Goal: Transaction & Acquisition: Purchase product/service

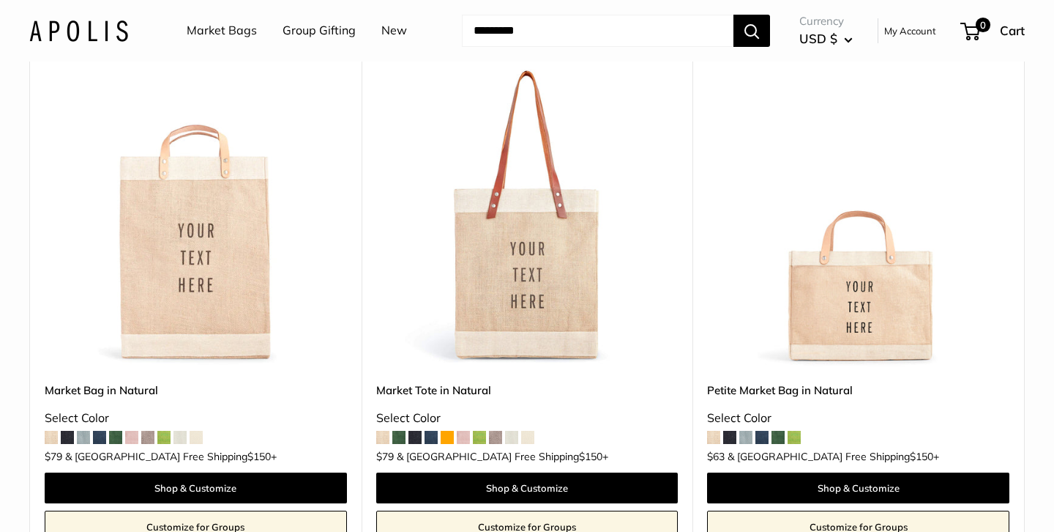
scroll to position [198, 0]
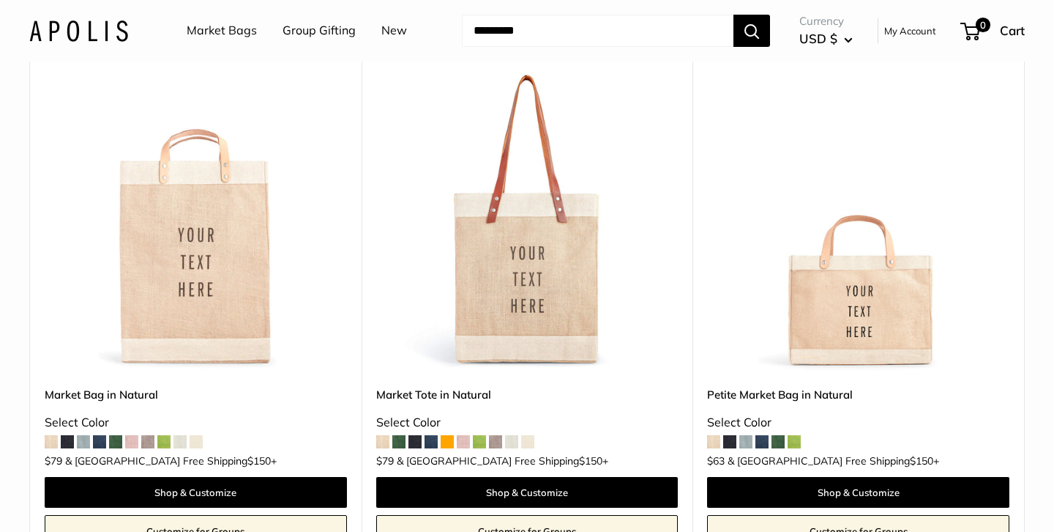
click at [794, 439] on span at bounding box center [794, 441] width 13 height 13
click at [399, 439] on span at bounding box center [398, 441] width 13 height 13
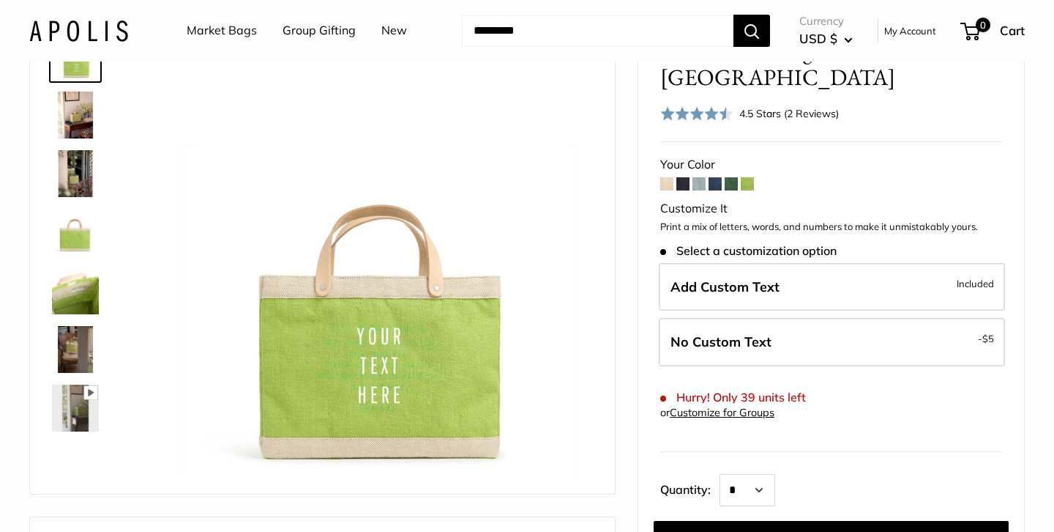
scroll to position [110, 0]
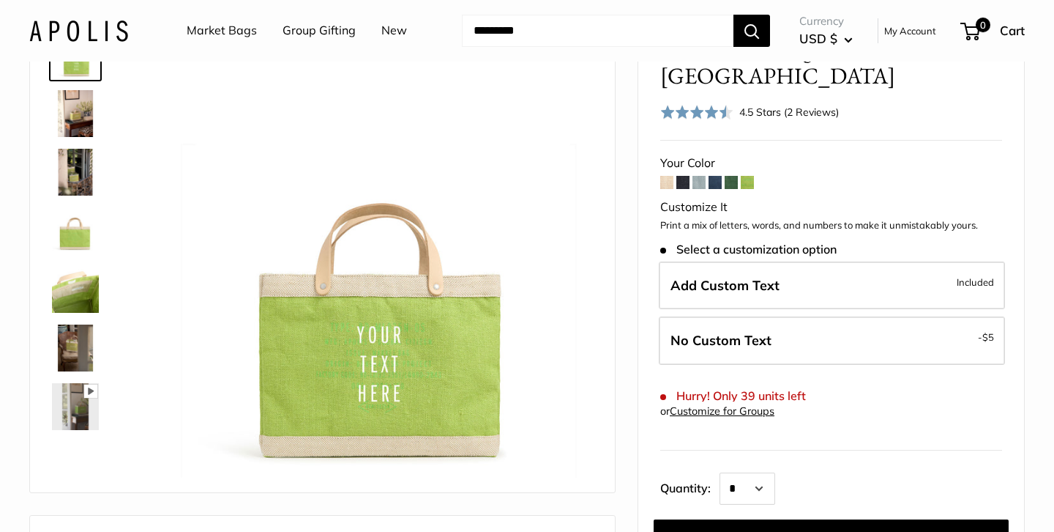
click at [731, 176] on span at bounding box center [731, 182] width 13 height 13
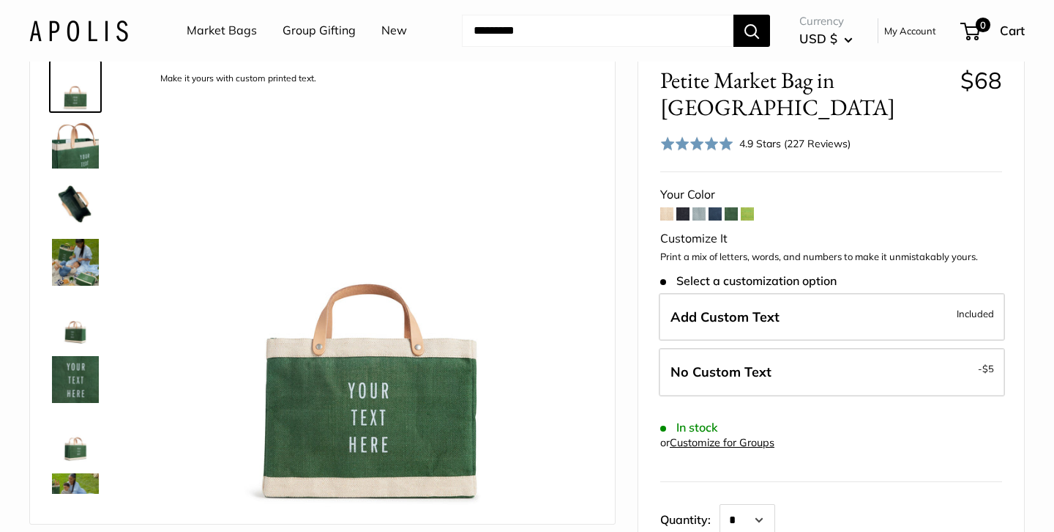
scroll to position [80, 0]
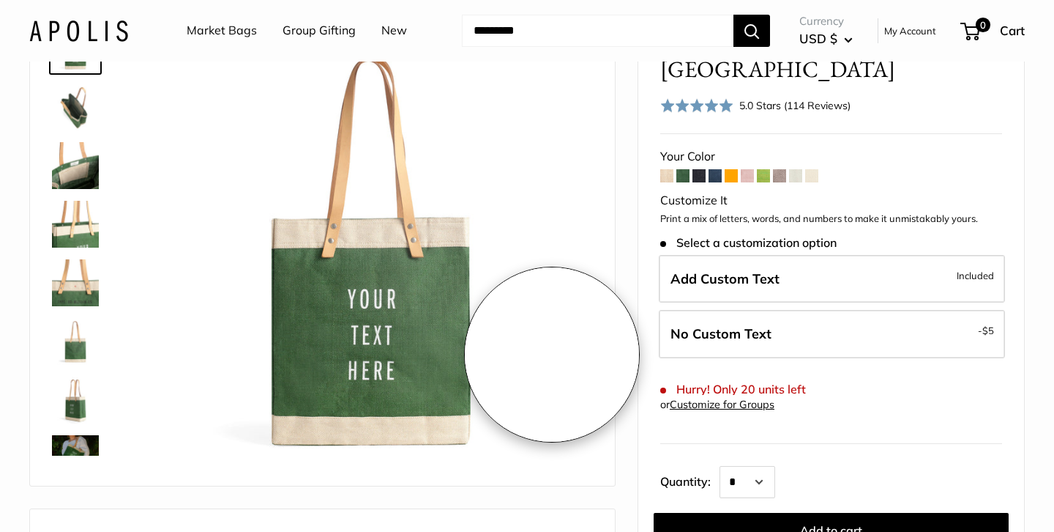
scroll to position [119, 0]
